Goal: Task Accomplishment & Management: Use online tool/utility

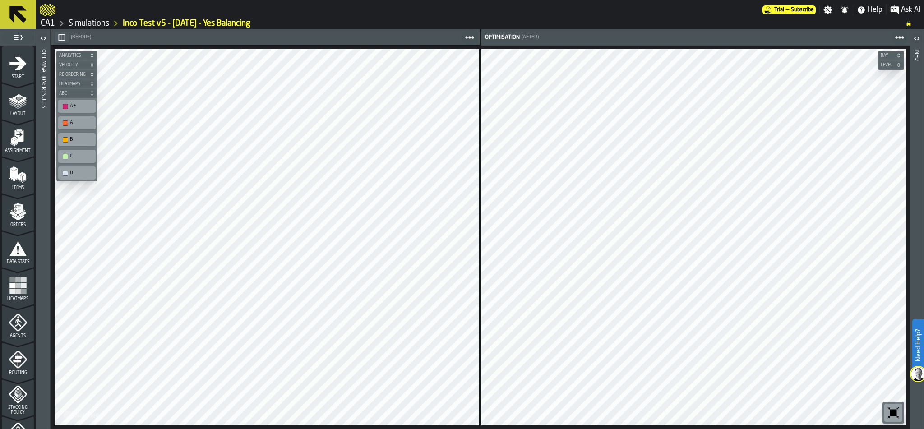
scroll to position [283, 0]
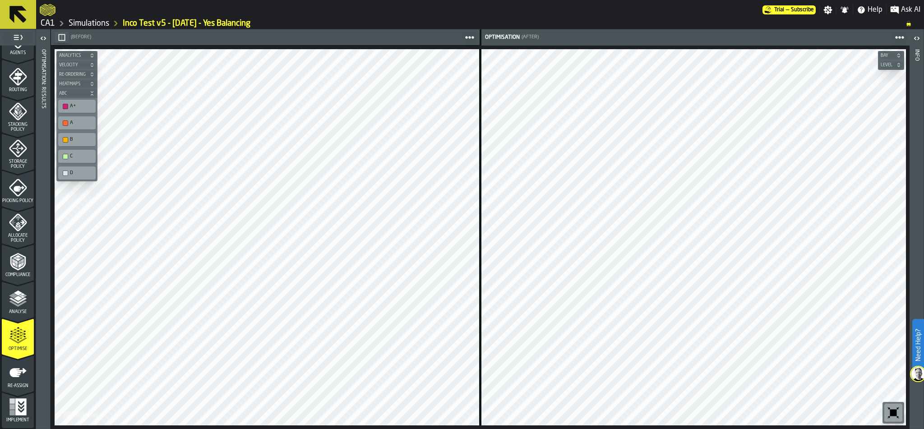
click at [17, 369] on icon "menu Re-assign" at bounding box center [17, 372] width 17 height 9
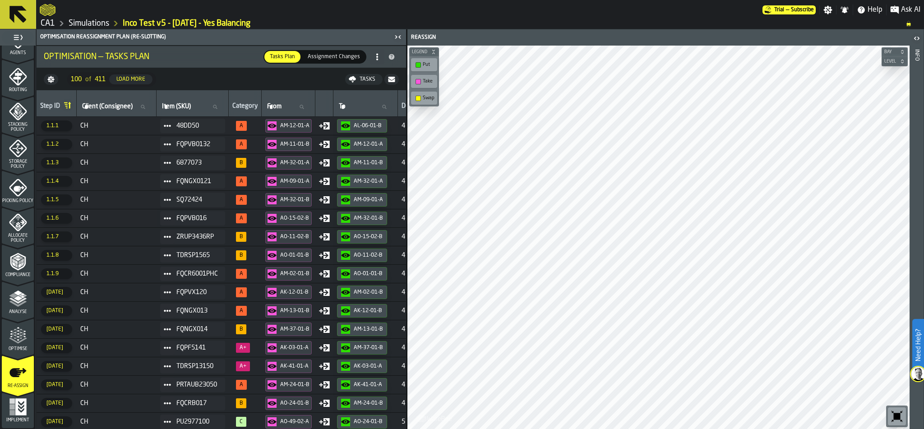
click at [18, 343] on icon "menu Optimise" at bounding box center [18, 336] width 18 height 18
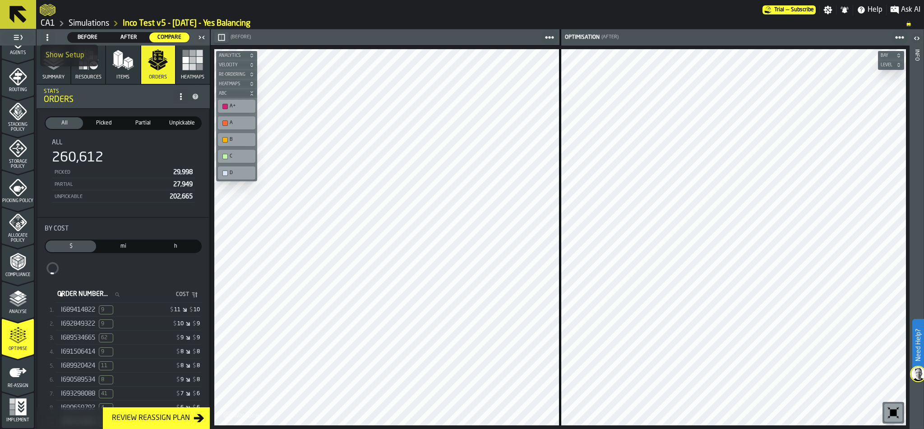
scroll to position [45, 0]
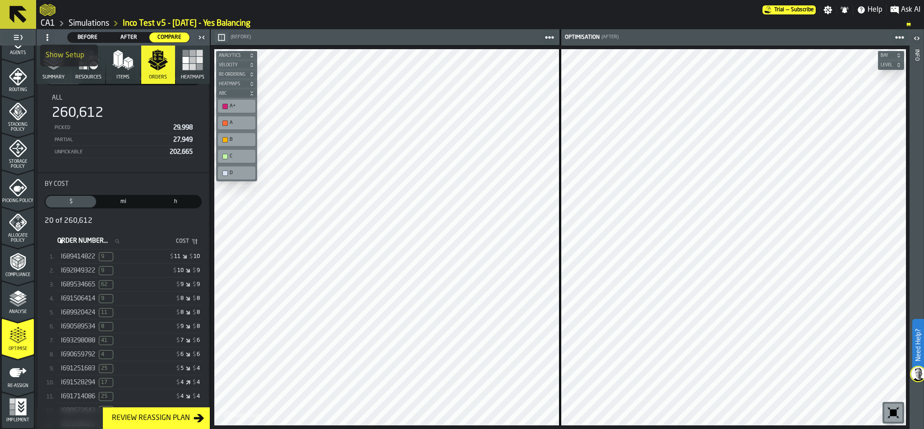
click at [157, 254] on div "$ 11 $ 10" at bounding box center [164, 256] width 69 height 6
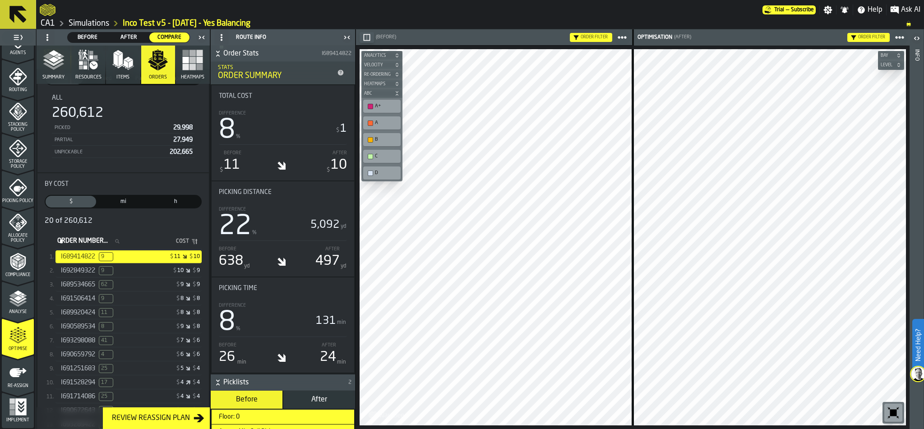
scroll to position [120, 0]
click at [41, 23] on link "CA1" at bounding box center [48, 23] width 14 height 10
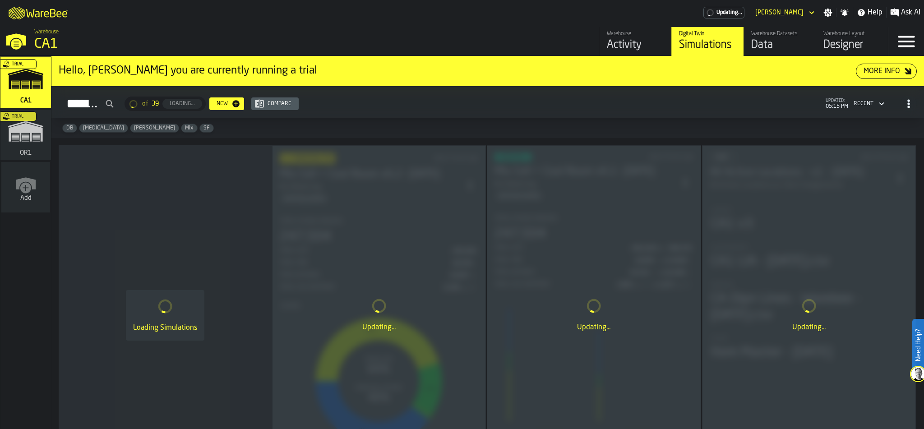
click at [29, 147] on div "Trial" at bounding box center [24, 137] width 51 height 52
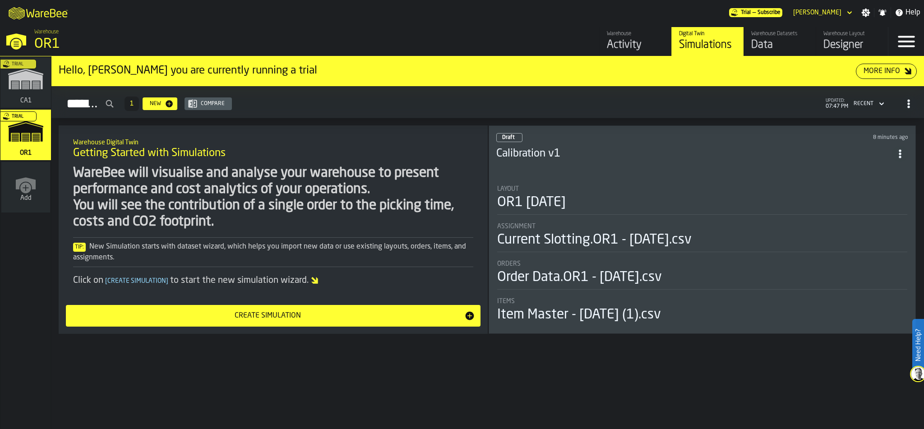
click at [652, 190] on div "Layout" at bounding box center [702, 188] width 410 height 7
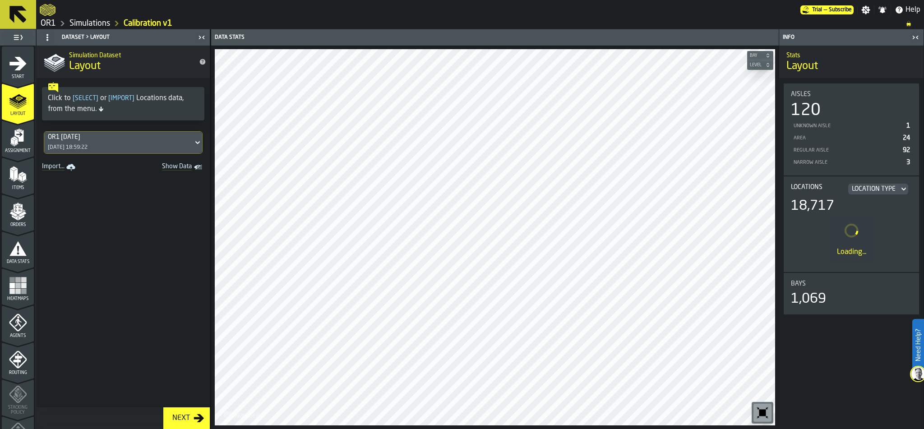
click at [17, 287] on rect "menu Heatmaps" at bounding box center [17, 285] width 5 height 5
